Goal: Task Accomplishment & Management: Manage account settings

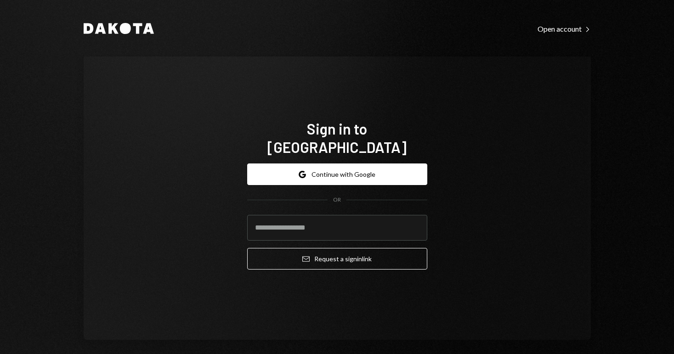
type input "**********"
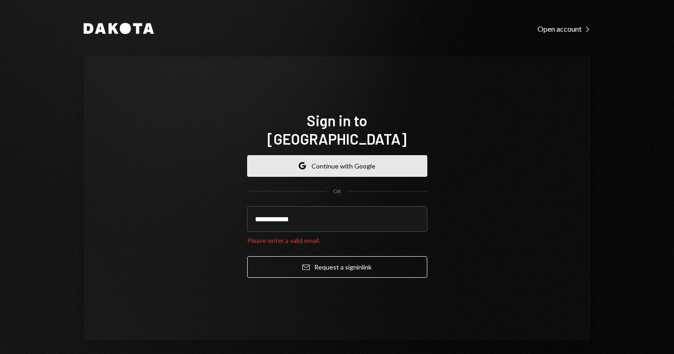
click at [355, 156] on button "Google Continue with Google" at bounding box center [337, 166] width 180 height 22
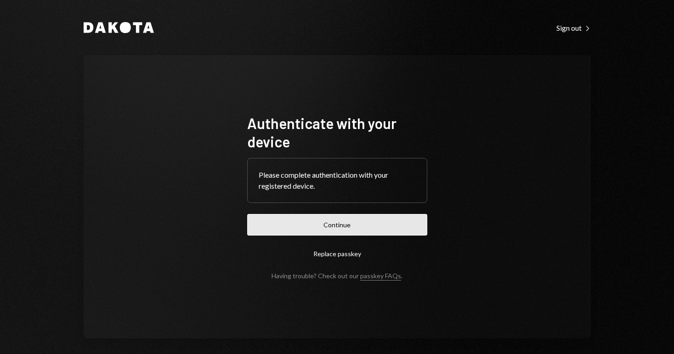
click at [343, 225] on button "Continue" at bounding box center [337, 225] width 180 height 22
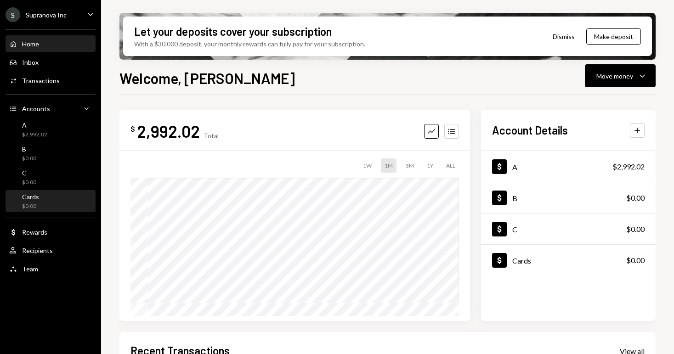
click at [44, 198] on div "Cards $0.00" at bounding box center [50, 201] width 83 height 17
